Goal: Task Accomplishment & Management: Manage account settings

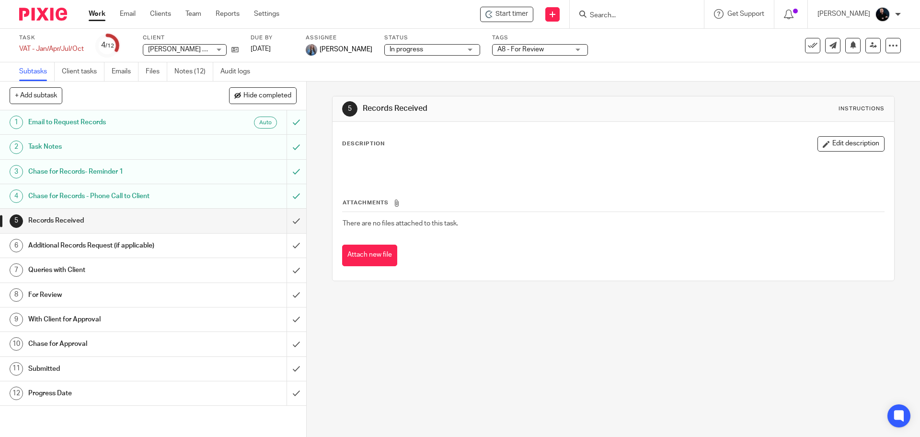
click at [637, 19] on input "Search" at bounding box center [632, 15] width 86 height 9
click at [234, 45] on link at bounding box center [233, 50] width 12 height 10
click at [186, 74] on link "Notes (12)" at bounding box center [193, 71] width 39 height 19
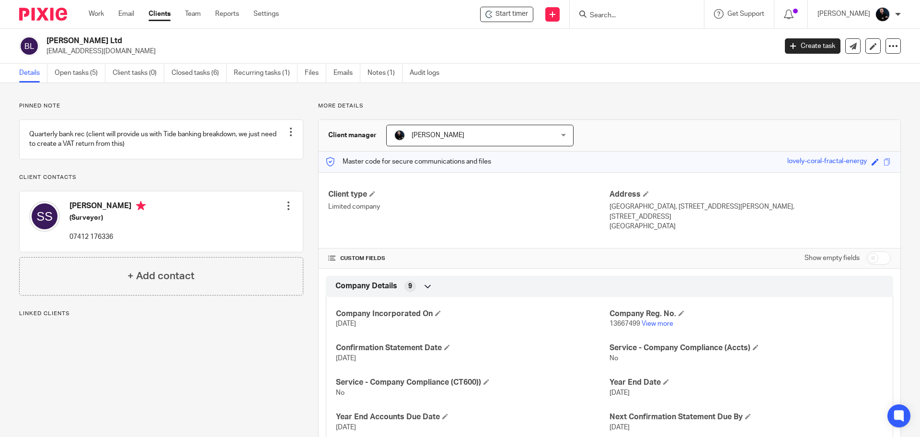
click at [47, 50] on p "[EMAIL_ADDRESS][DOMAIN_NAME]" at bounding box center [408, 51] width 724 height 10
click at [61, 79] on link "Open tasks (5)" at bounding box center [80, 73] width 51 height 19
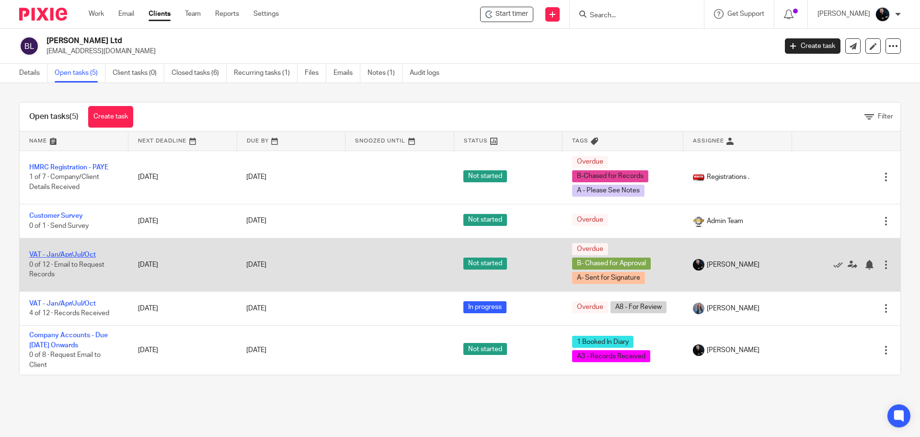
click at [51, 254] on link "VAT - Jan/Apr/Jul/Oct" at bounding box center [62, 254] width 67 height 7
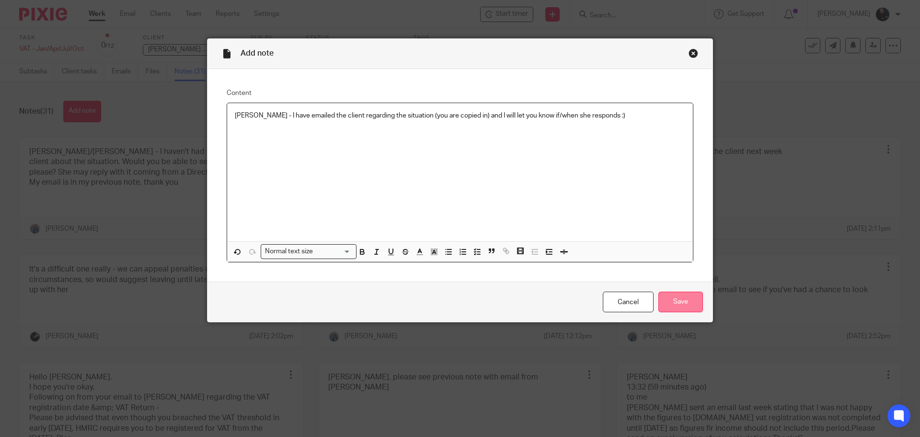
click at [677, 299] on input "Save" at bounding box center [680, 301] width 45 height 21
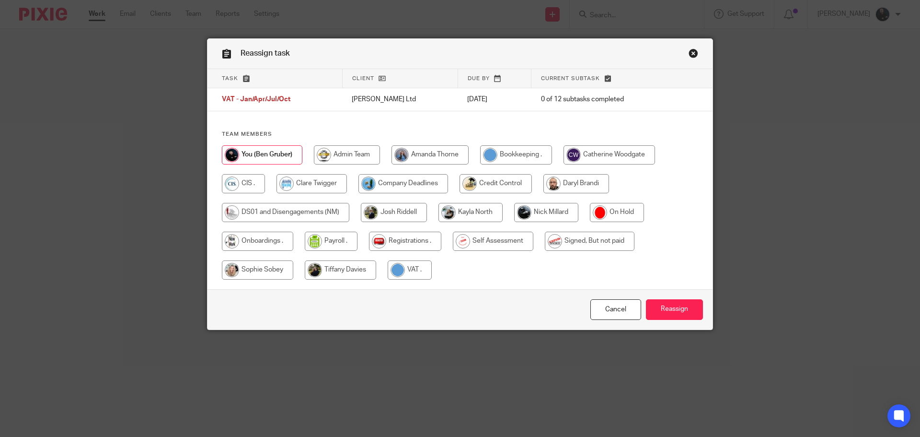
click at [425, 154] on input "radio" at bounding box center [429, 154] width 77 height 19
radio input "true"
click at [646, 299] on input "Reassign" at bounding box center [674, 309] width 57 height 21
